Goal: Transaction & Acquisition: Purchase product/service

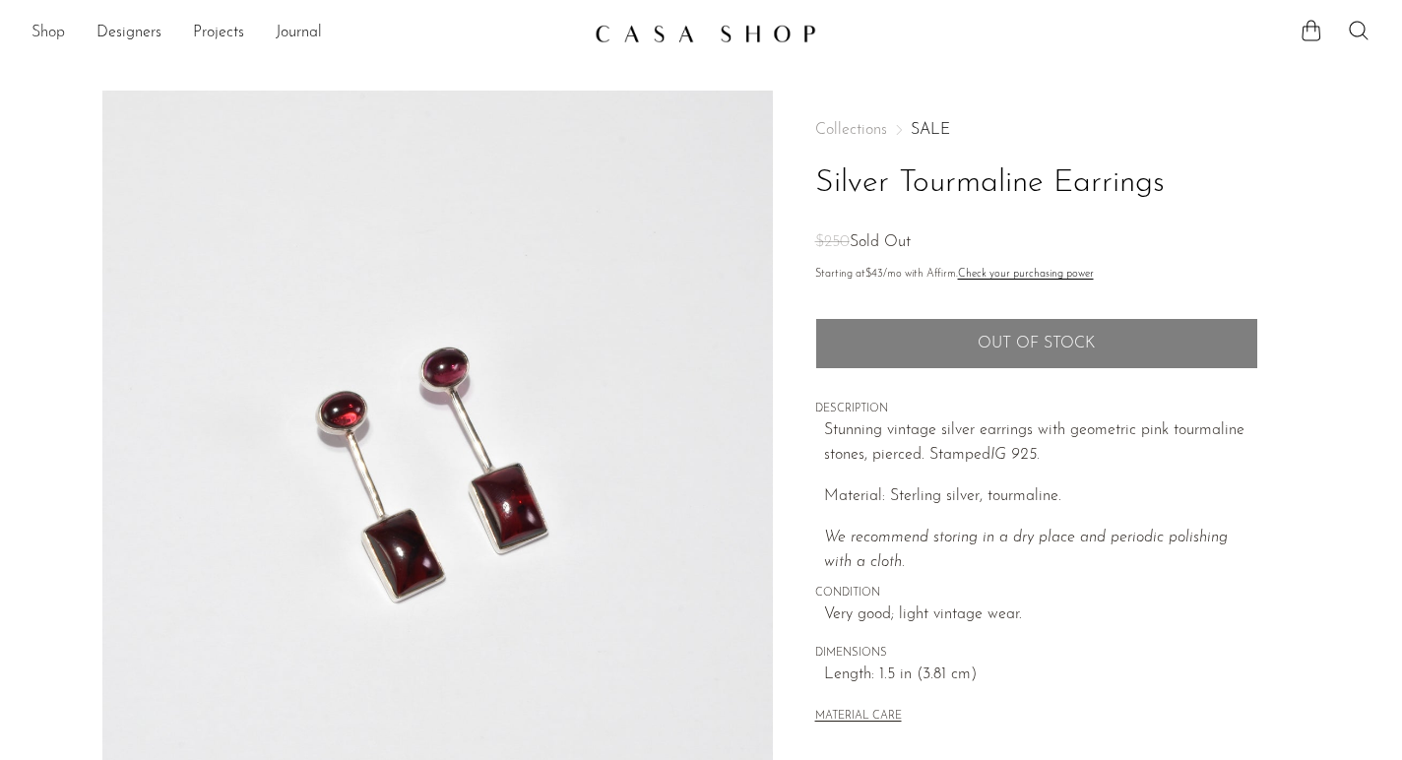
click at [55, 30] on link "Shop" at bounding box center [48, 34] width 33 height 26
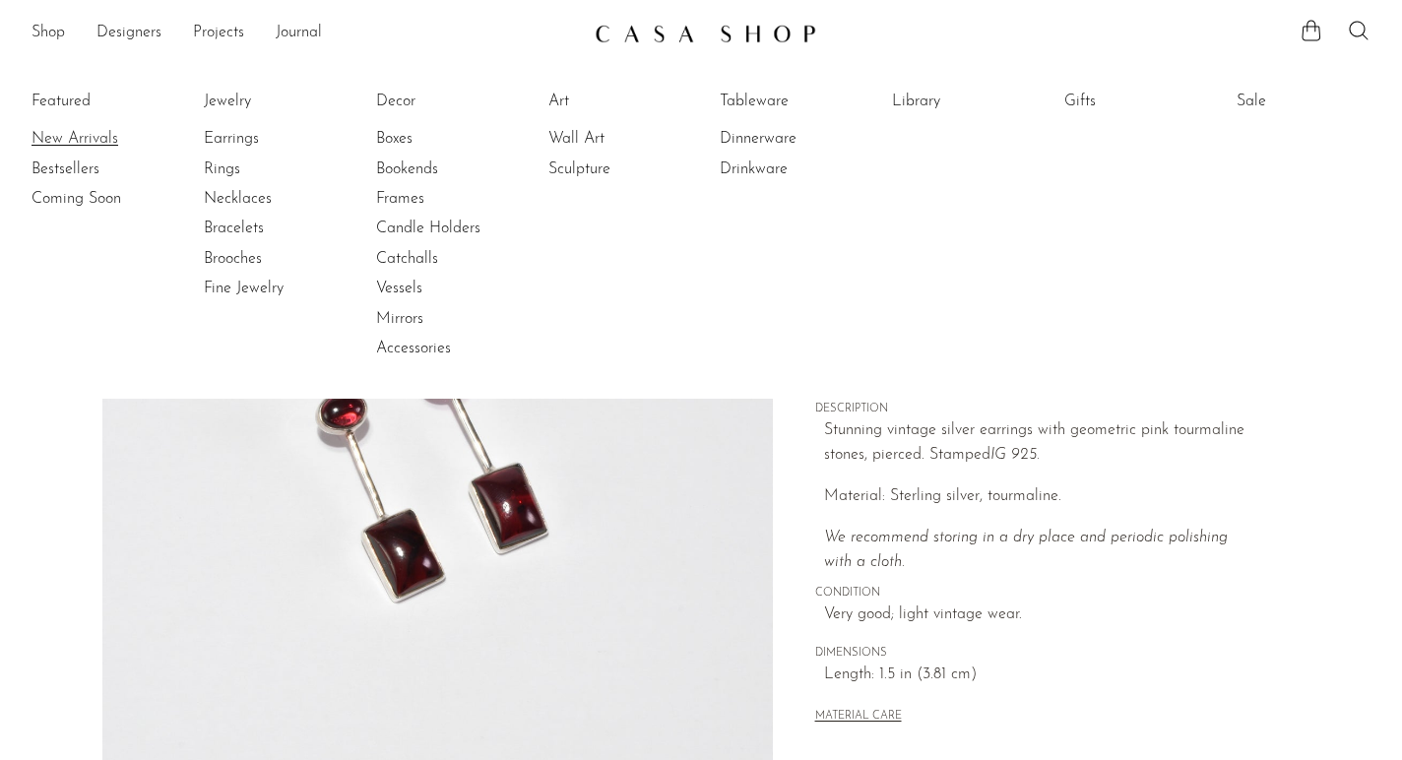
click at [66, 134] on link "New Arrivals" at bounding box center [106, 139] width 148 height 22
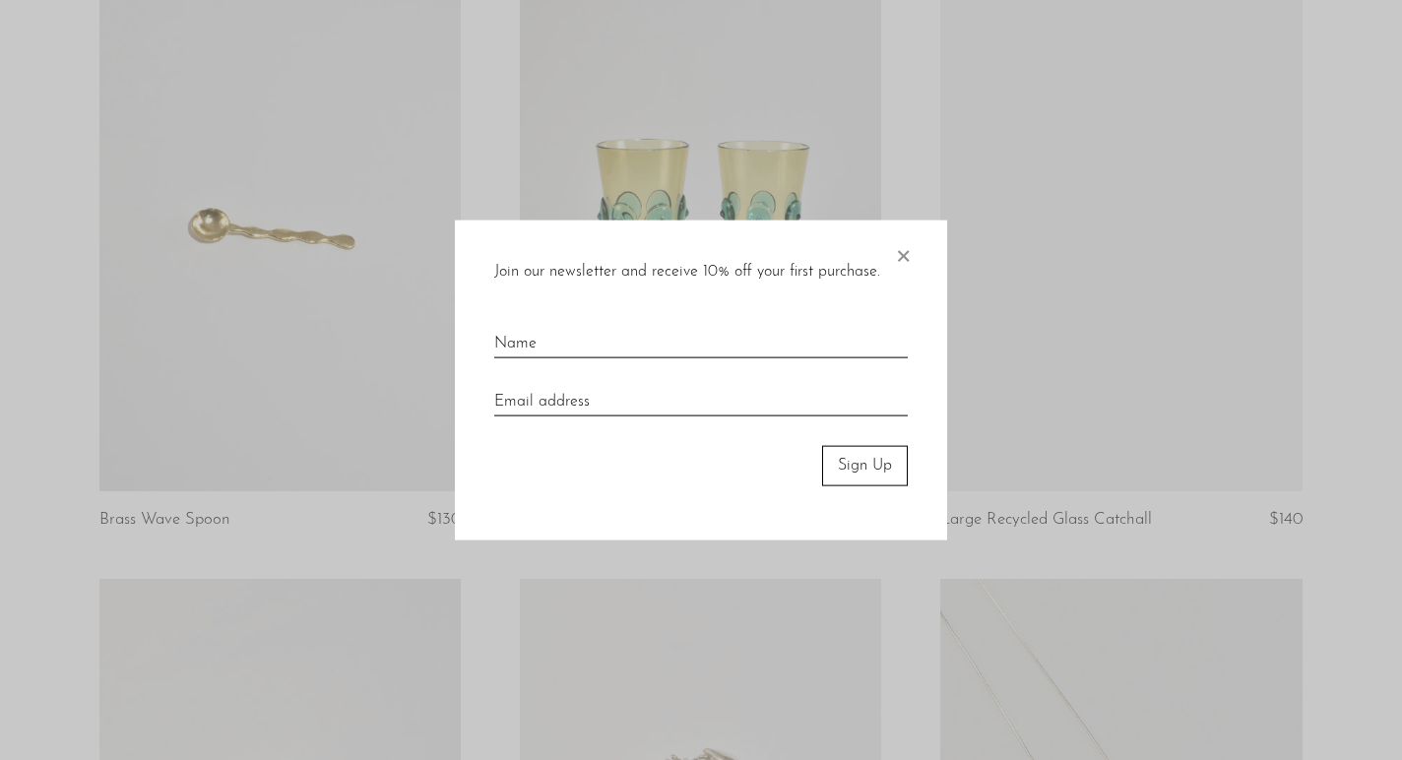
scroll to position [1409, 0]
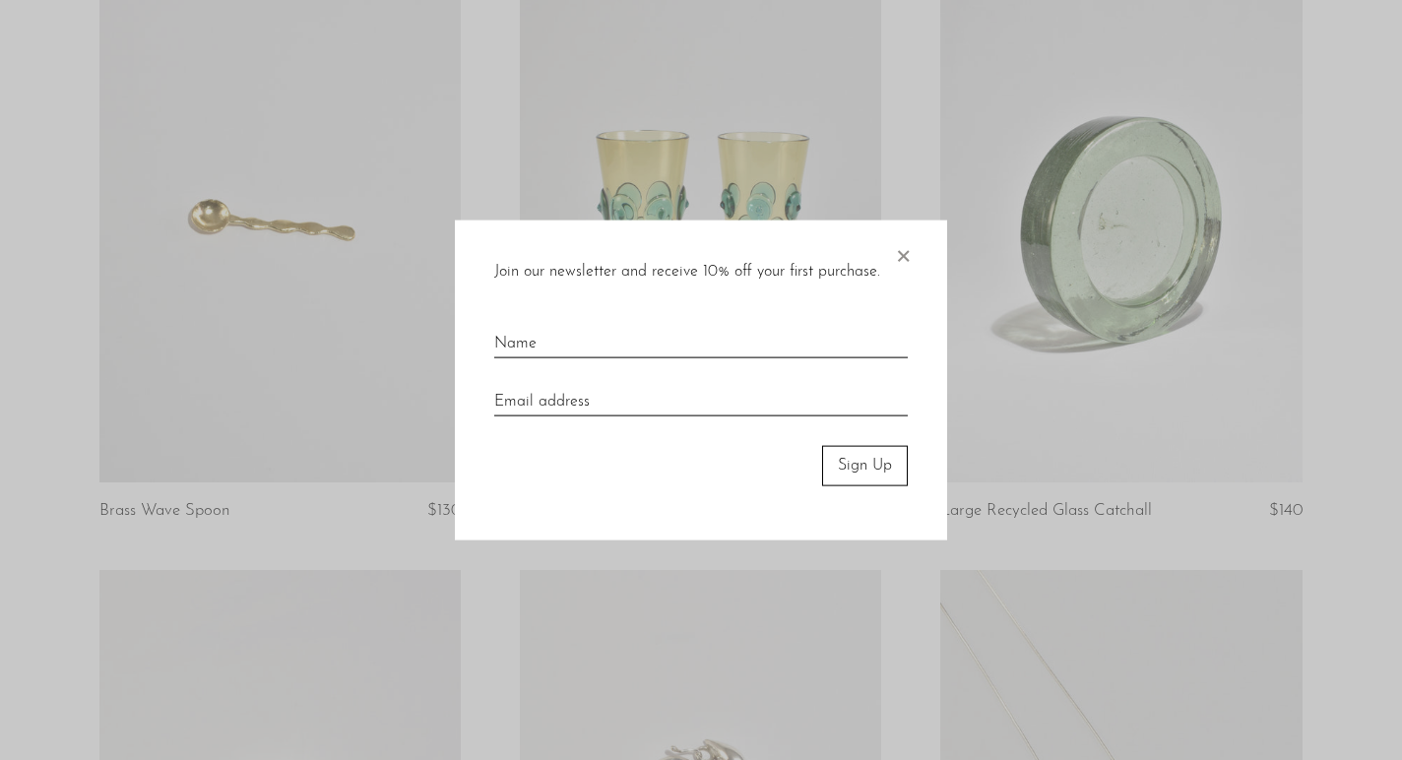
click at [905, 249] on span "×" at bounding box center [903, 252] width 20 height 63
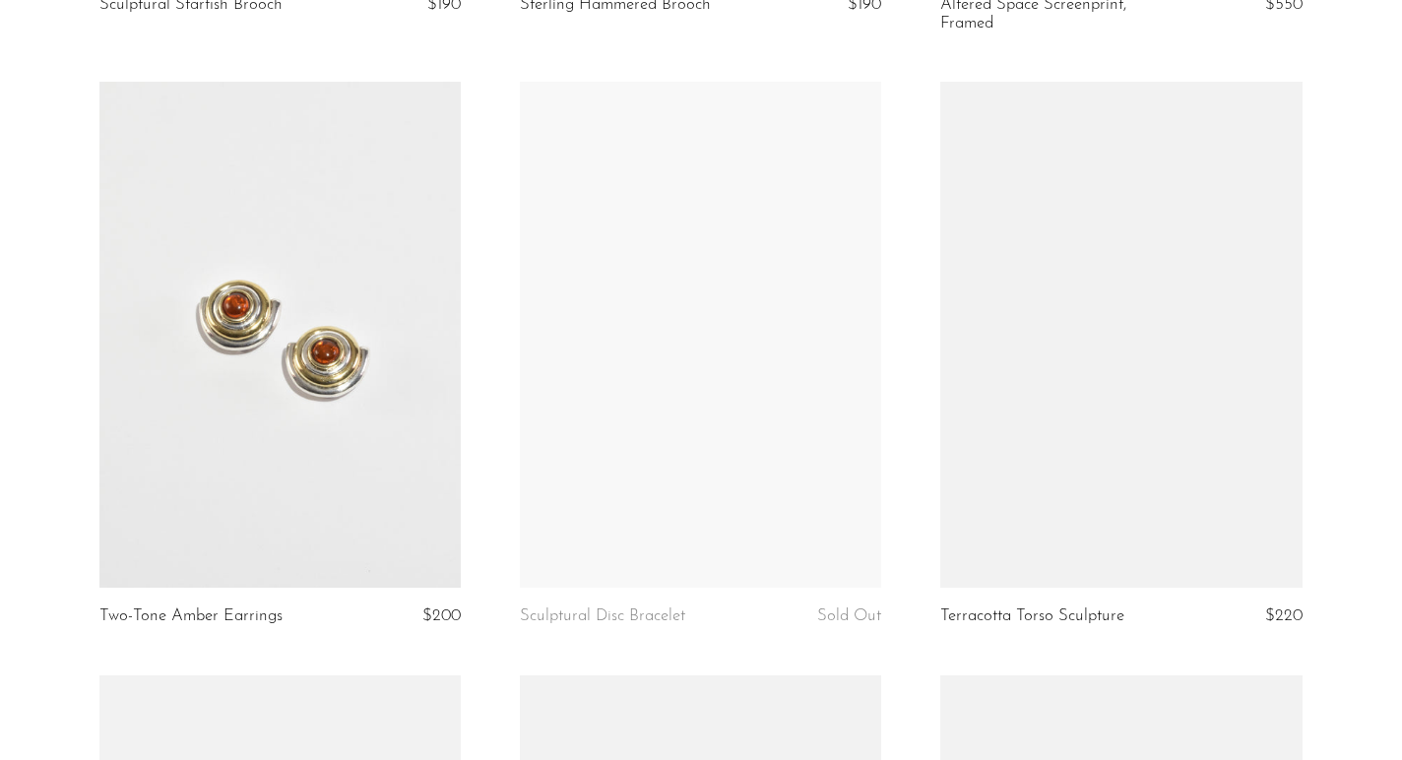
scroll to position [6111, 0]
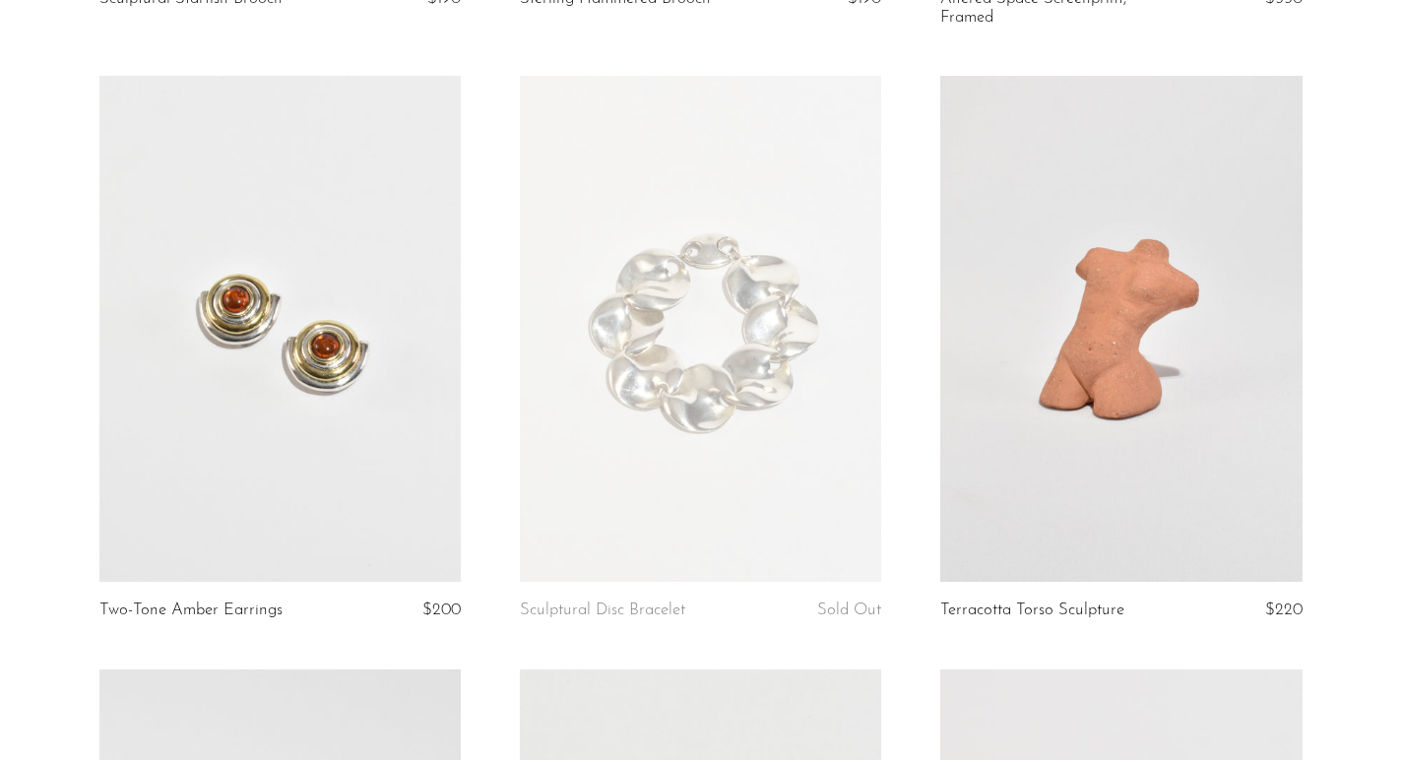
click at [1182, 321] on link at bounding box center [1120, 329] width 361 height 506
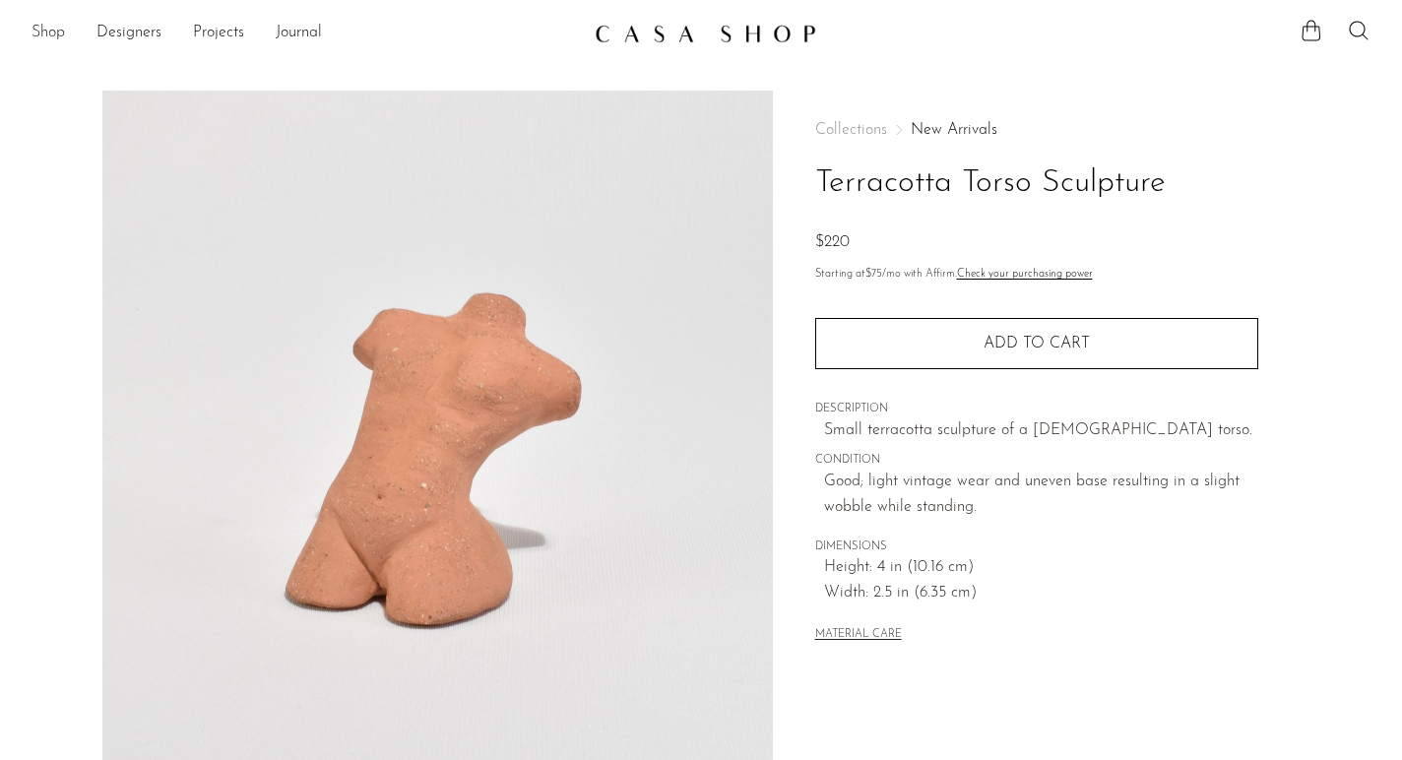
click at [59, 37] on link "Shop" at bounding box center [48, 34] width 33 height 26
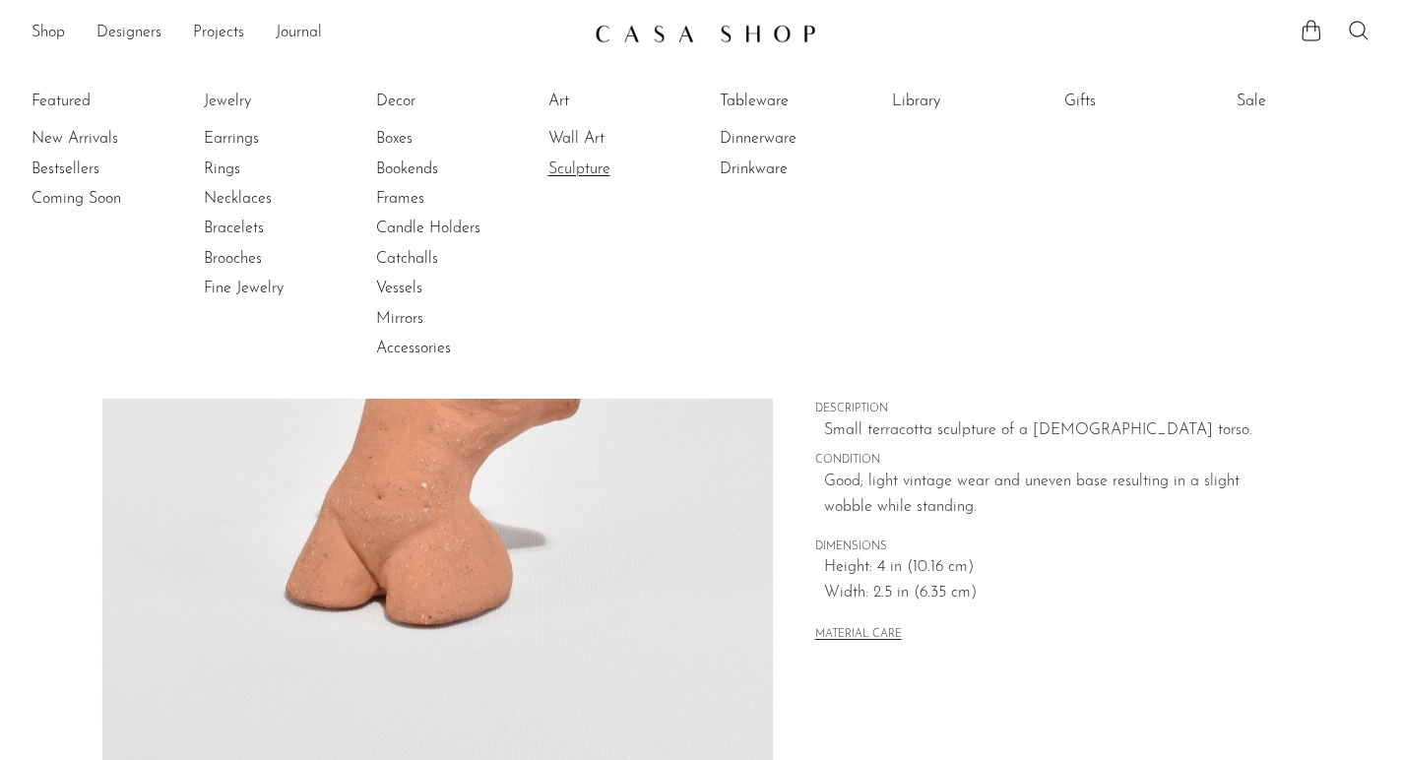
click at [575, 162] on link "Sculpture" at bounding box center [623, 170] width 148 height 22
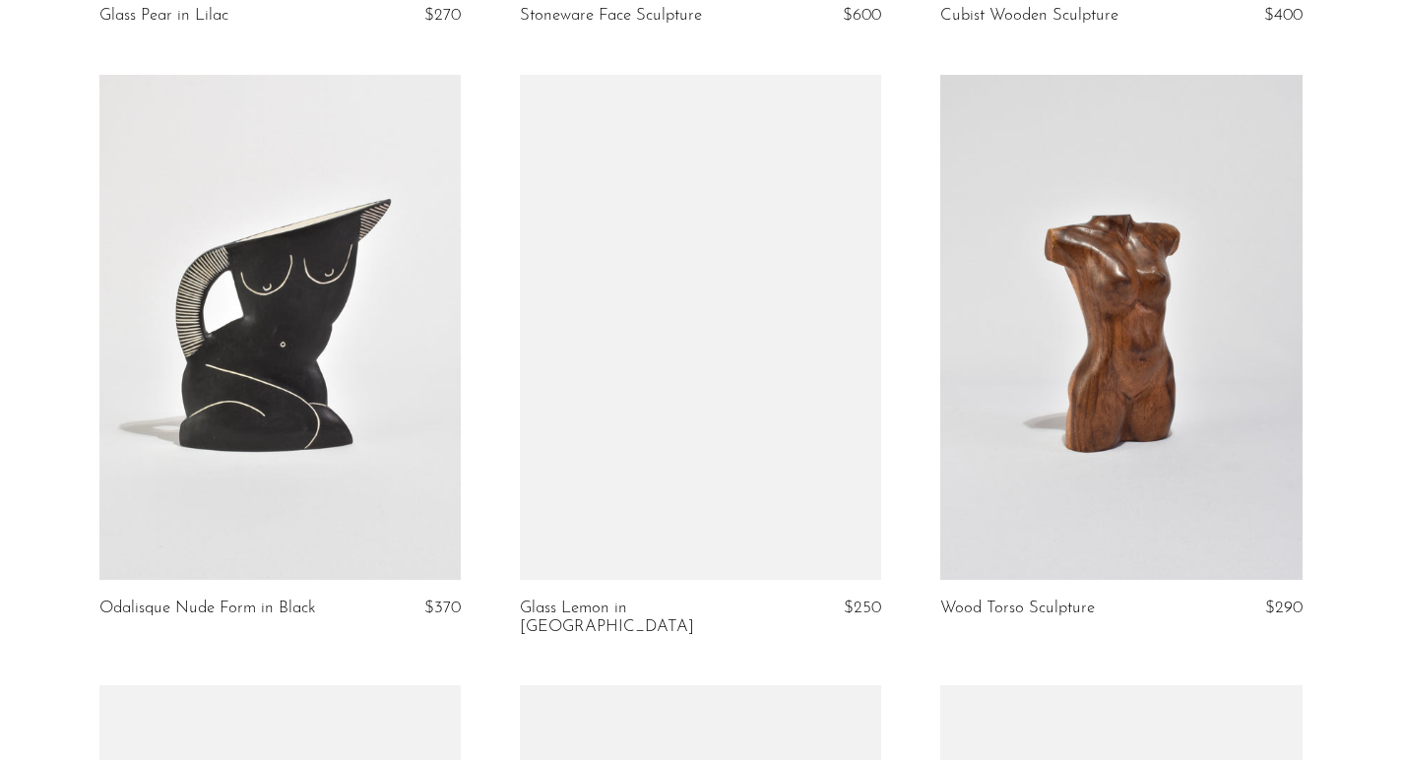
scroll to position [3137, 0]
